Goal: Task Accomplishment & Management: Manage account settings

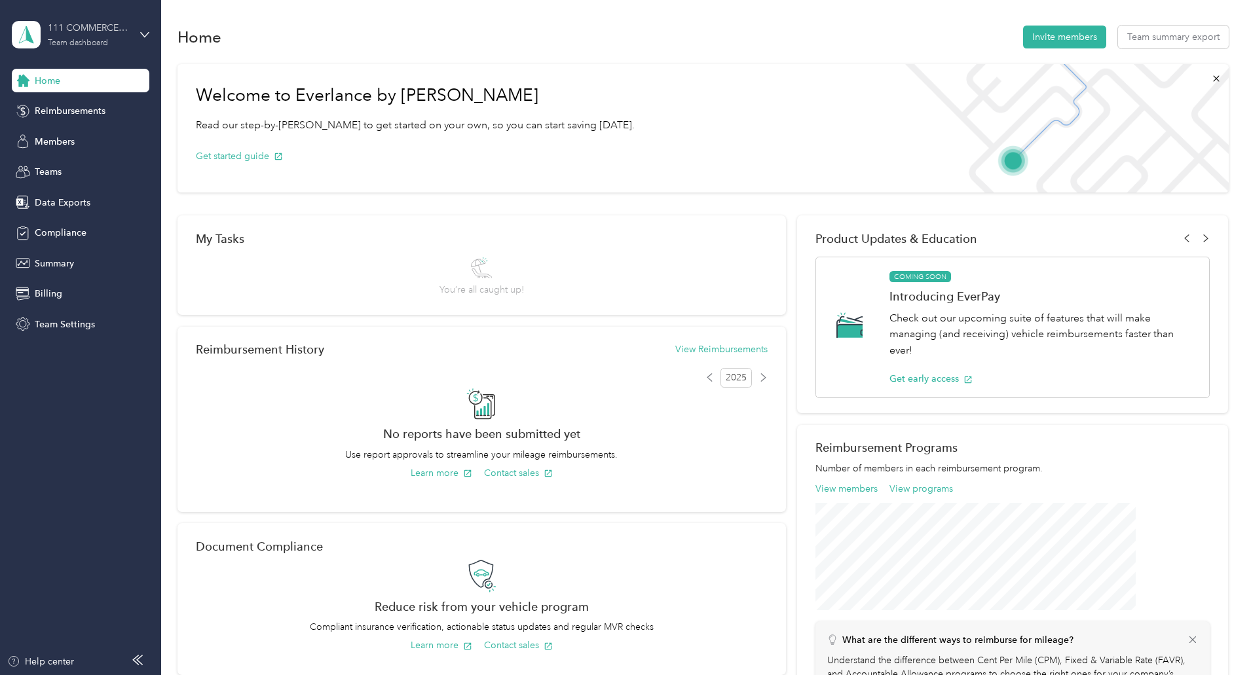
click at [76, 29] on div "111 COMMERCE LLC" at bounding box center [89, 28] width 82 height 14
click at [71, 138] on div "Personal dashboard" at bounding box center [149, 137] width 257 height 23
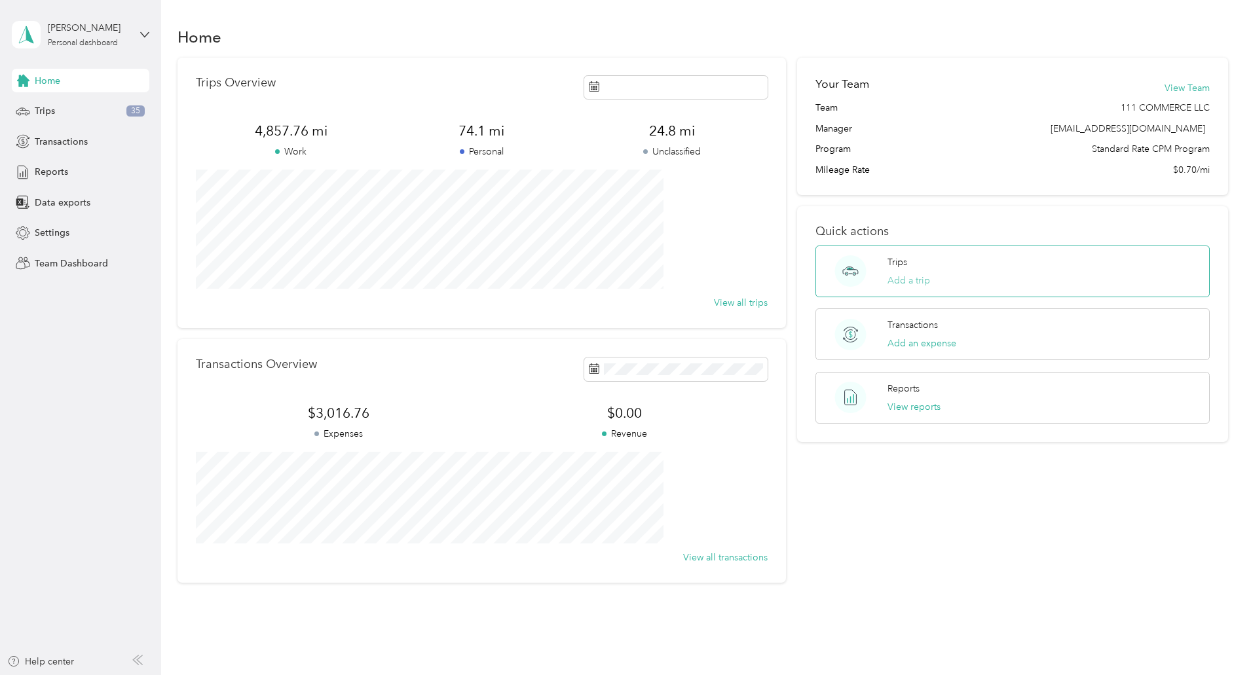
click at [898, 278] on button "Add a trip" at bounding box center [908, 281] width 43 height 14
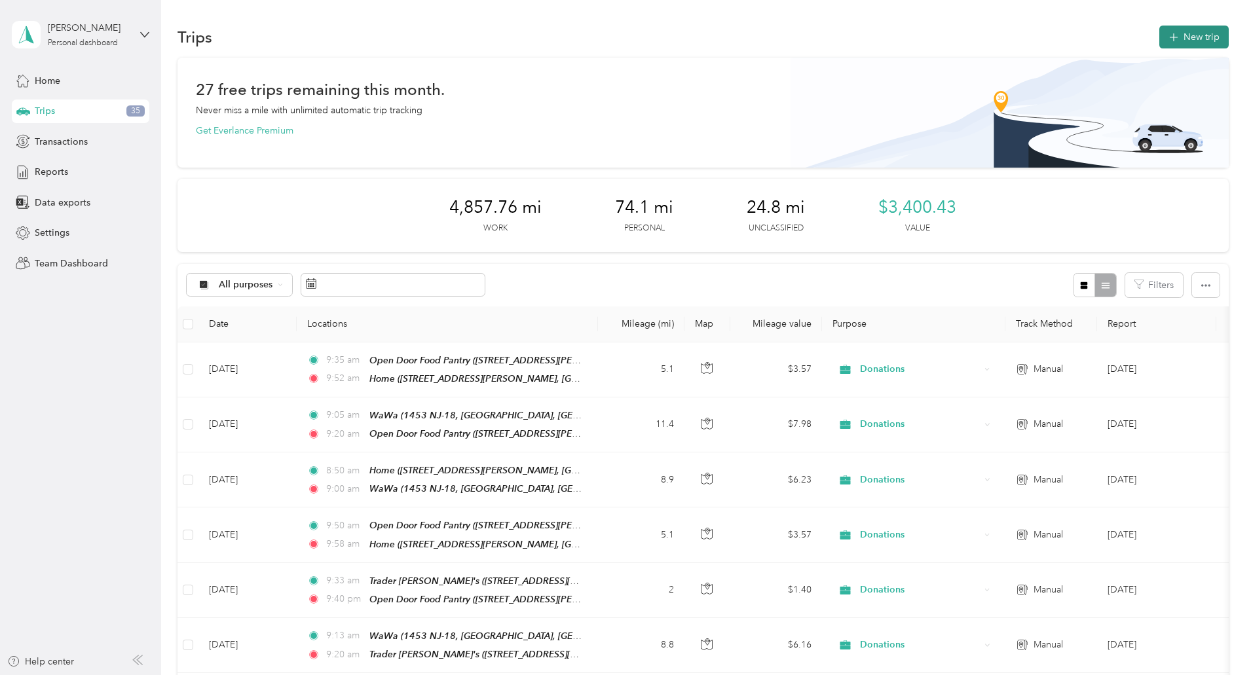
click at [1159, 33] on button "New trip" at bounding box center [1193, 37] width 69 height 23
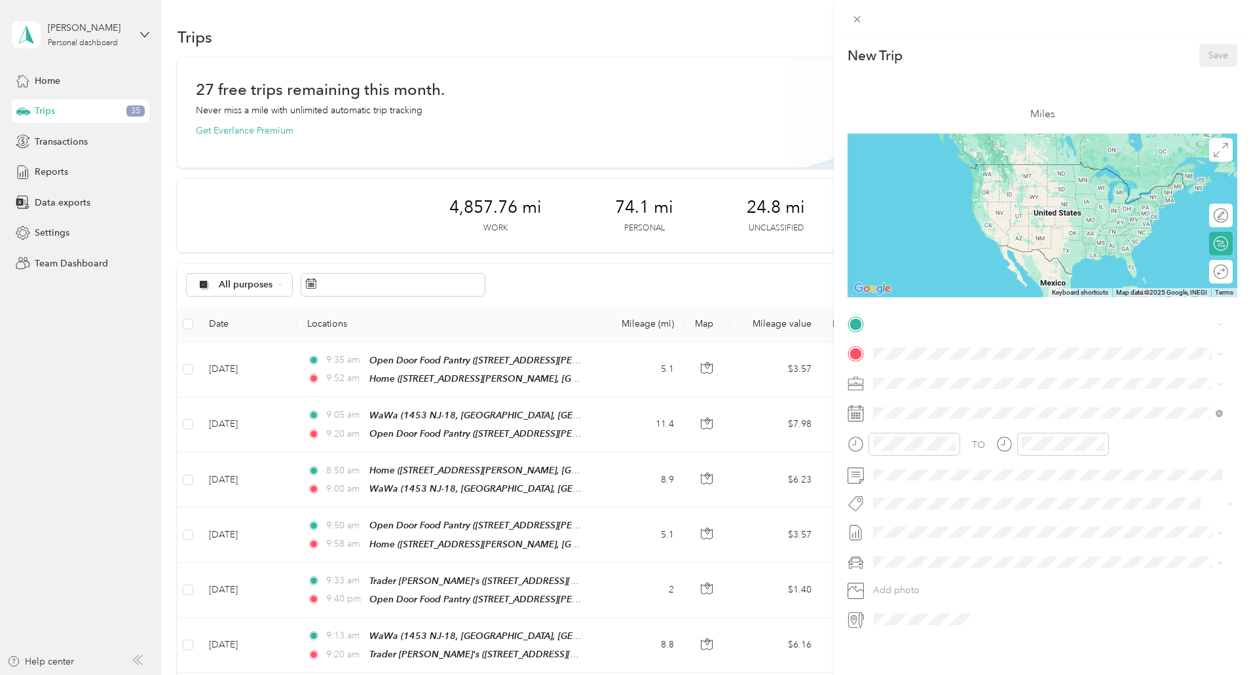
click at [925, 388] on span "[STREET_ADDRESS][PERSON_NAME][US_STATE], 07746, [GEOGRAPHIC_DATA], [US_STATE], …" at bounding box center [1021, 390] width 247 height 25
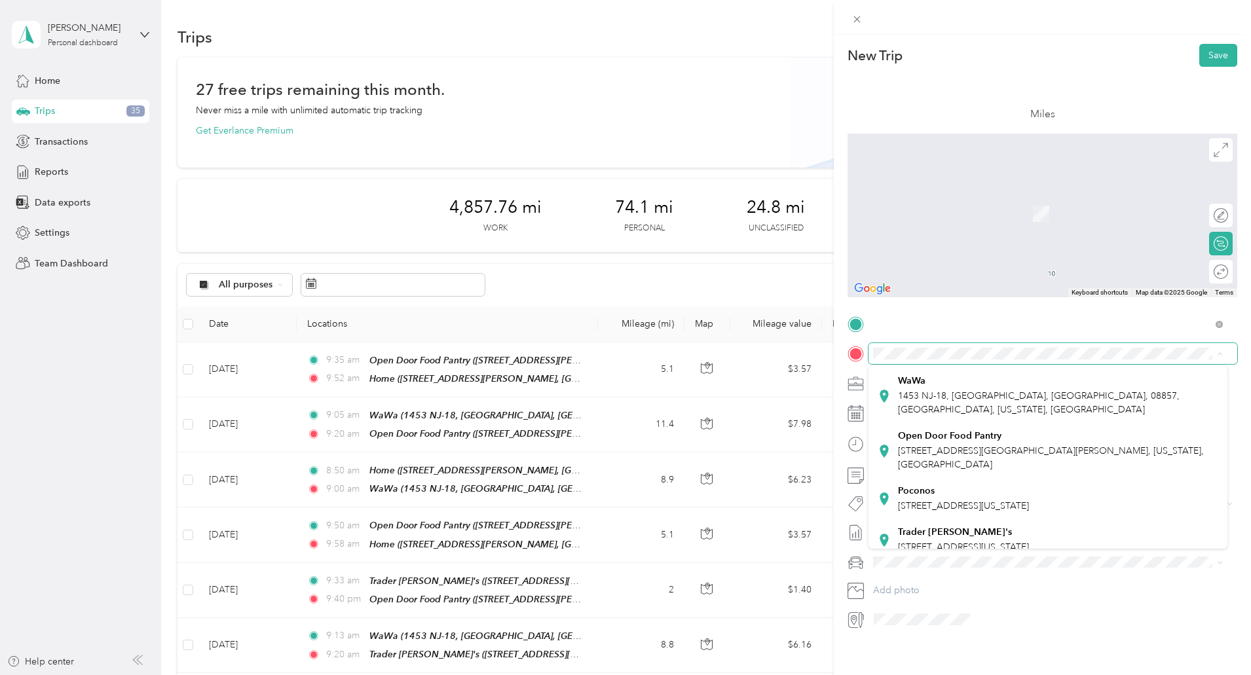
scroll to position [196, 0]
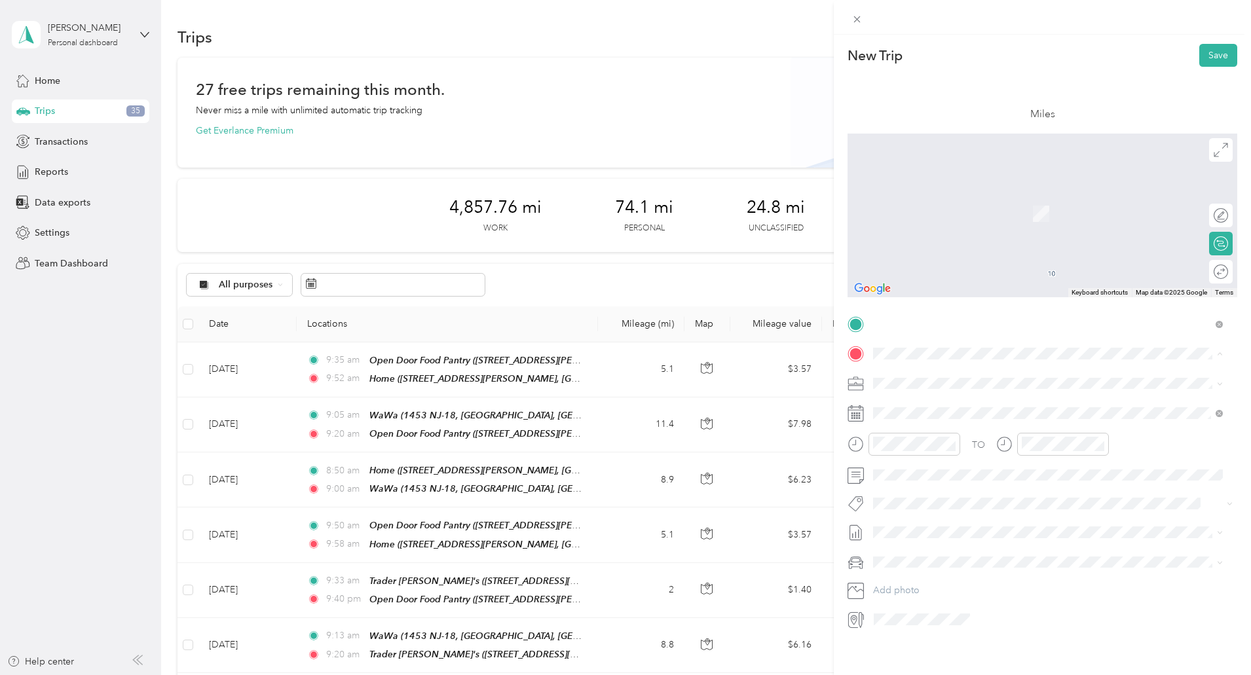
click at [932, 390] on span "1453 NJ-18, [GEOGRAPHIC_DATA], [GEOGRAPHIC_DATA], 08857, [GEOGRAPHIC_DATA], [US…" at bounding box center [1039, 395] width 282 height 25
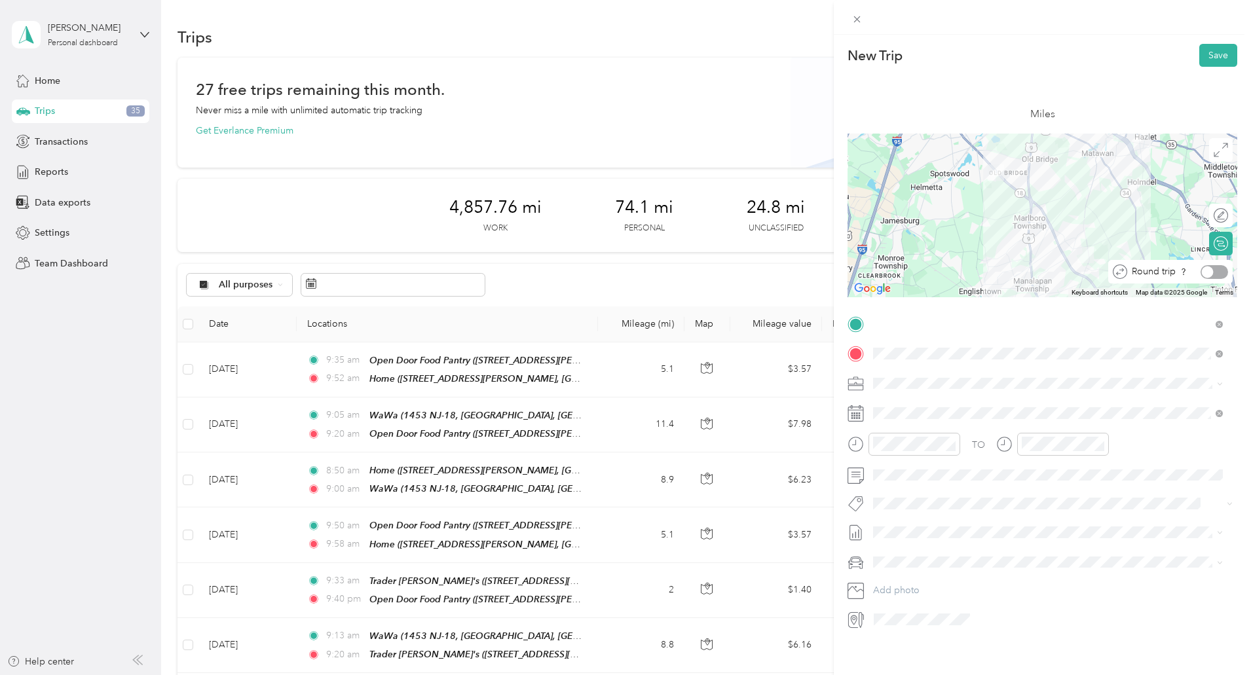
click at [1202, 270] on div at bounding box center [1208, 272] width 12 height 12
click at [900, 476] on li "Donations" at bounding box center [1047, 475] width 359 height 23
click at [868, 441] on div at bounding box center [903, 444] width 113 height 23
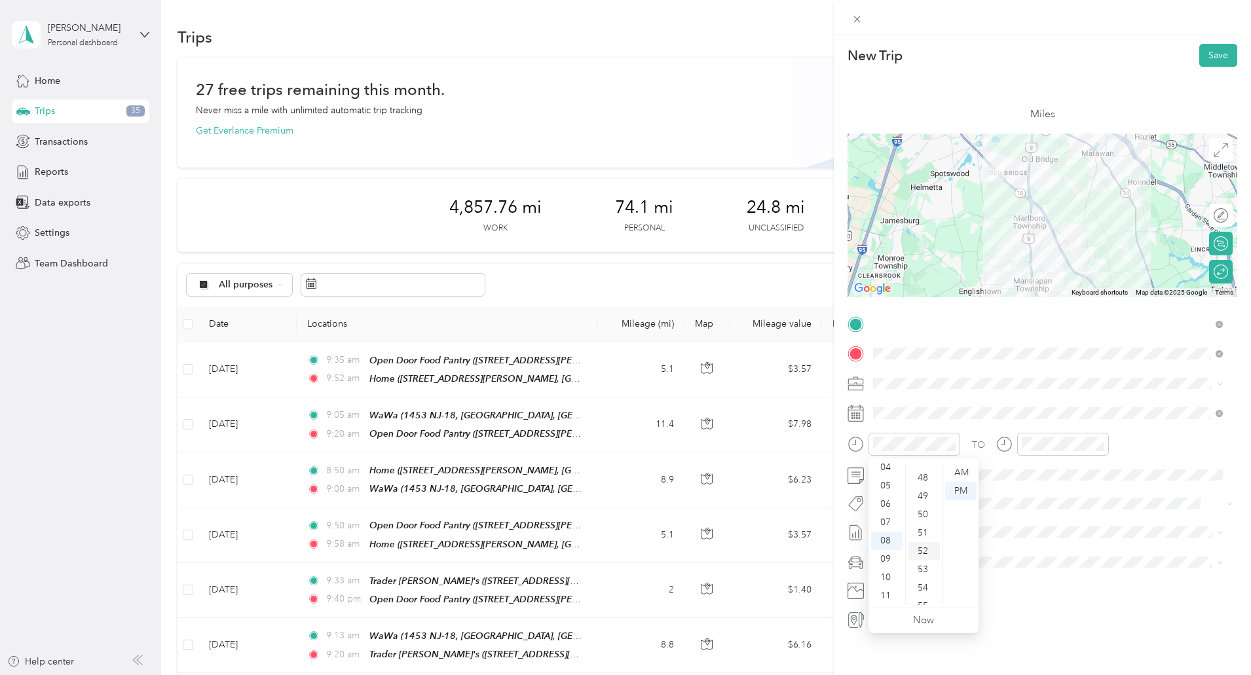
click at [925, 551] on div "52" at bounding box center [923, 551] width 31 height 18
click at [954, 471] on div "AM" at bounding box center [960, 473] width 31 height 18
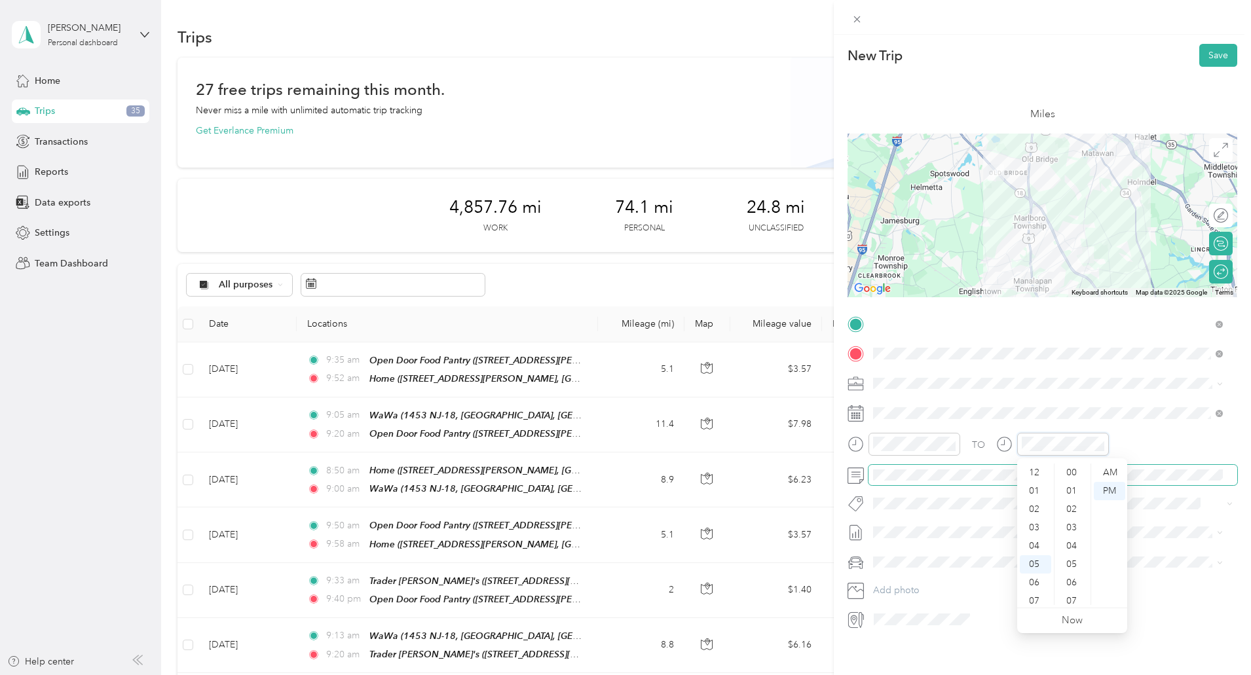
scroll to position [79, 0]
click at [1038, 559] on div "09" at bounding box center [1034, 559] width 31 height 18
click at [1072, 552] on div "20" at bounding box center [1072, 554] width 31 height 18
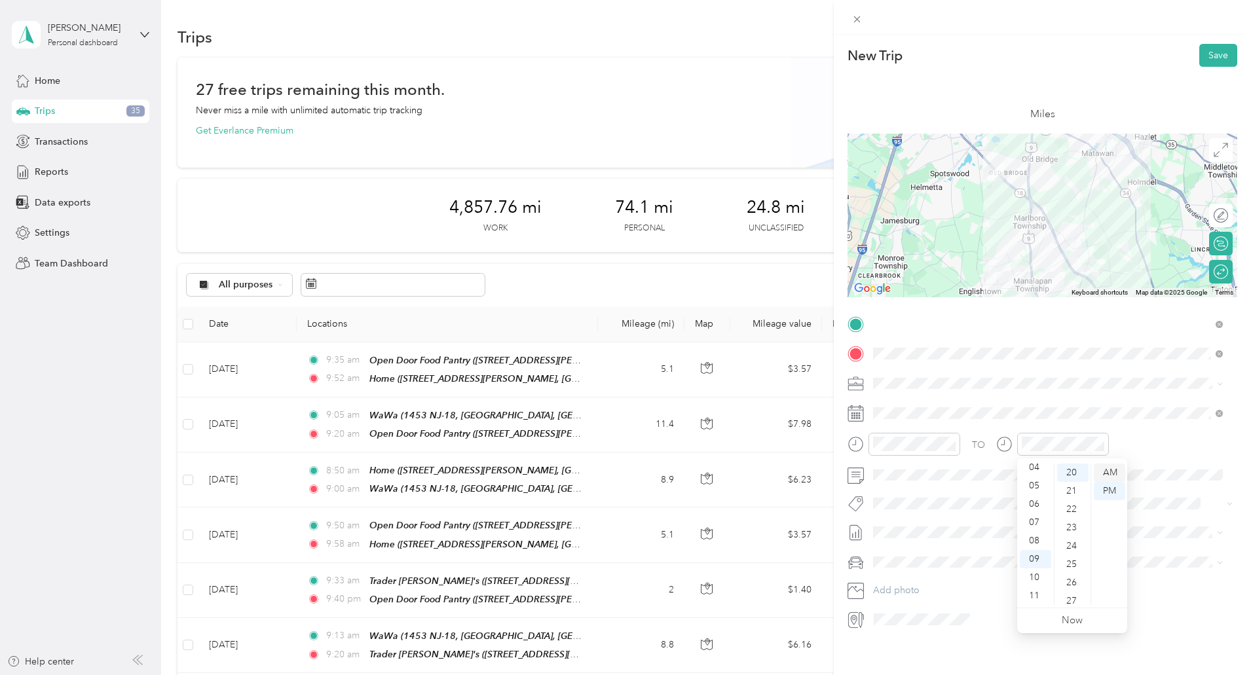
click at [1106, 469] on div "AM" at bounding box center [1108, 473] width 31 height 18
click at [1074, 573] on div "40" at bounding box center [1072, 577] width 31 height 18
click at [892, 628] on span "Grey" at bounding box center [887, 630] width 20 height 11
click at [1211, 54] on button "Save" at bounding box center [1218, 55] width 38 height 23
